Goal: Task Accomplishment & Management: Manage account settings

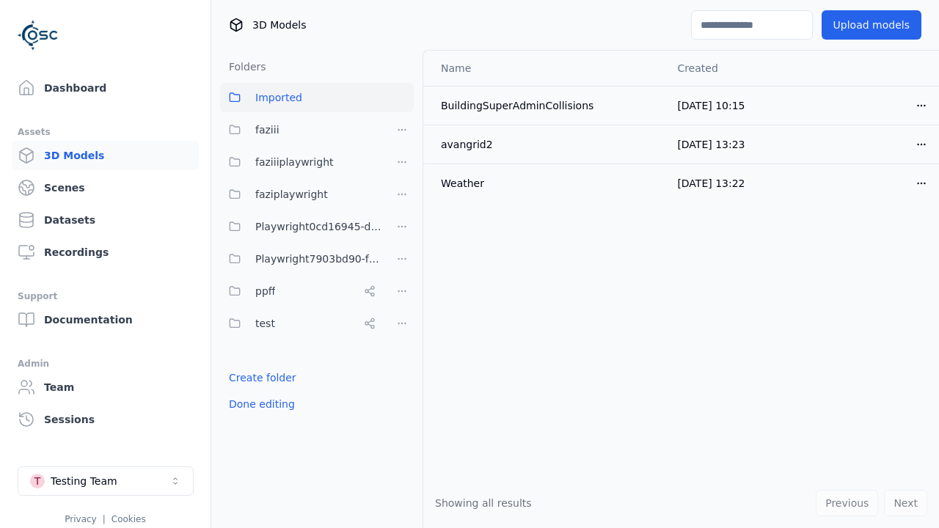
click at [258, 378] on link "Create folder" at bounding box center [263, 378] width 68 height 15
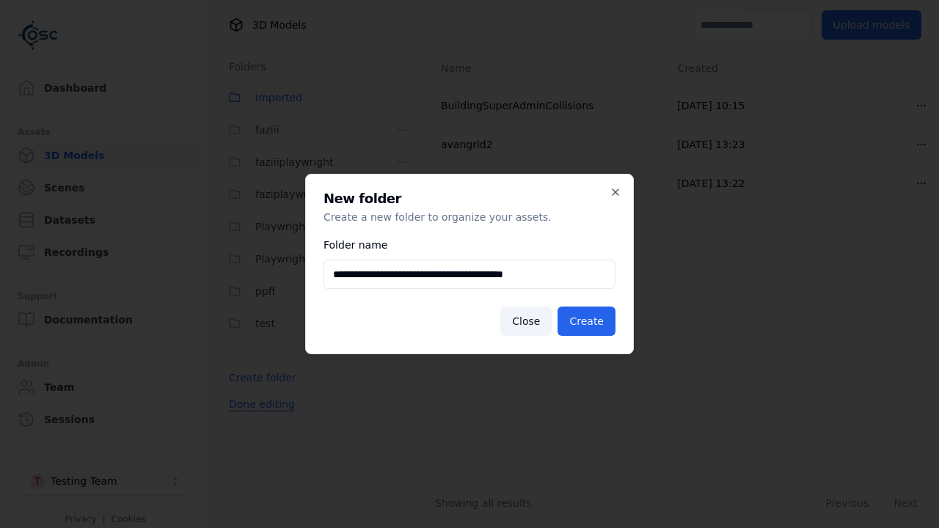
click at [258, 418] on button "Done editing" at bounding box center [262, 404] width 84 height 26
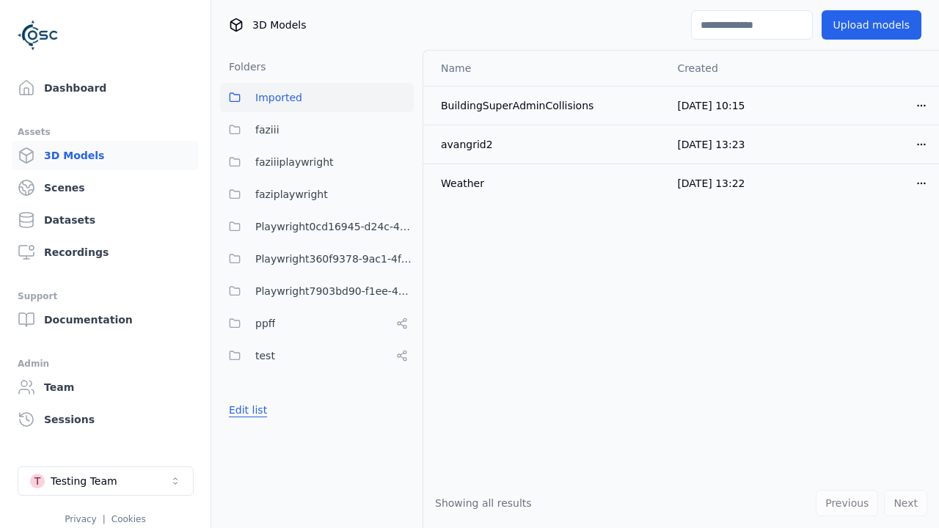
click at [245, 410] on button "Edit list" at bounding box center [248, 410] width 56 height 26
click at [402, 259] on html "Support Dashboard Assets 3D Models Scenes Datasets Recordings Support Documenta…" at bounding box center [469, 264] width 939 height 528
click at [402, 313] on div "Rename" at bounding box center [408, 312] width 98 height 23
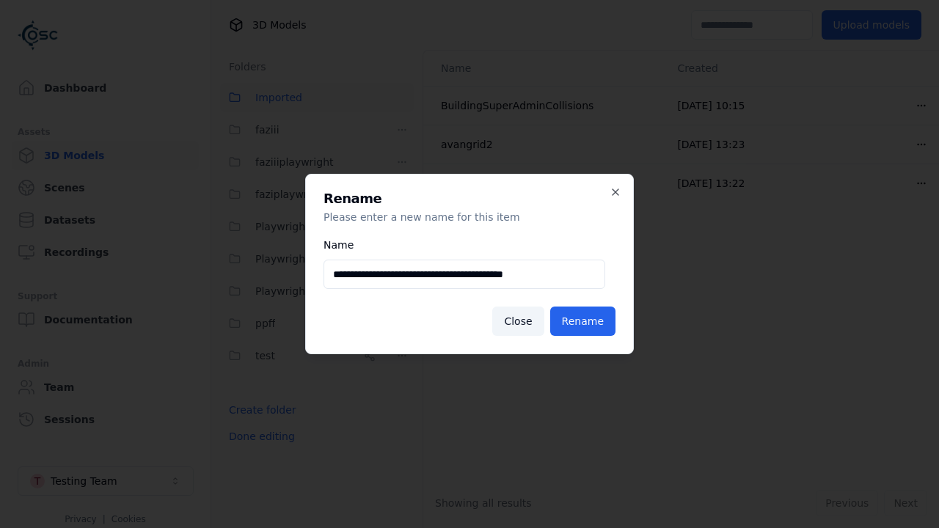
click at [465, 274] on input "**********" at bounding box center [465, 274] width 282 height 29
type input "**********"
click at [586, 321] on button "Rename" at bounding box center [582, 321] width 65 height 29
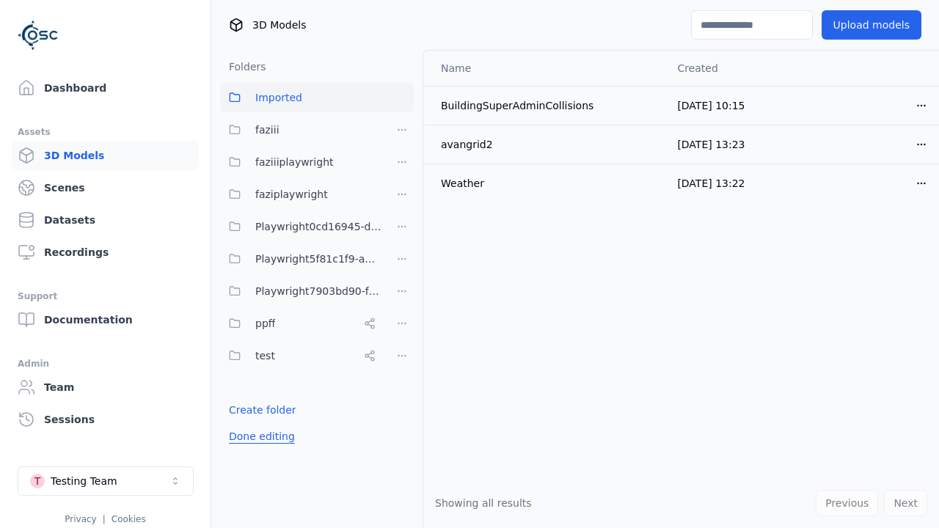
click at [258, 437] on button "Done editing" at bounding box center [262, 436] width 84 height 26
click at [245, 423] on button "Done editing" at bounding box center [262, 436] width 84 height 26
click at [402, 259] on html "Support Dashboard Assets 3D Models Scenes Datasets Recordings Support Documenta…" at bounding box center [469, 264] width 939 height 528
click at [402, 336] on div "Delete" at bounding box center [408, 335] width 98 height 23
